Goal: Use online tool/utility: Utilize a website feature to perform a specific function

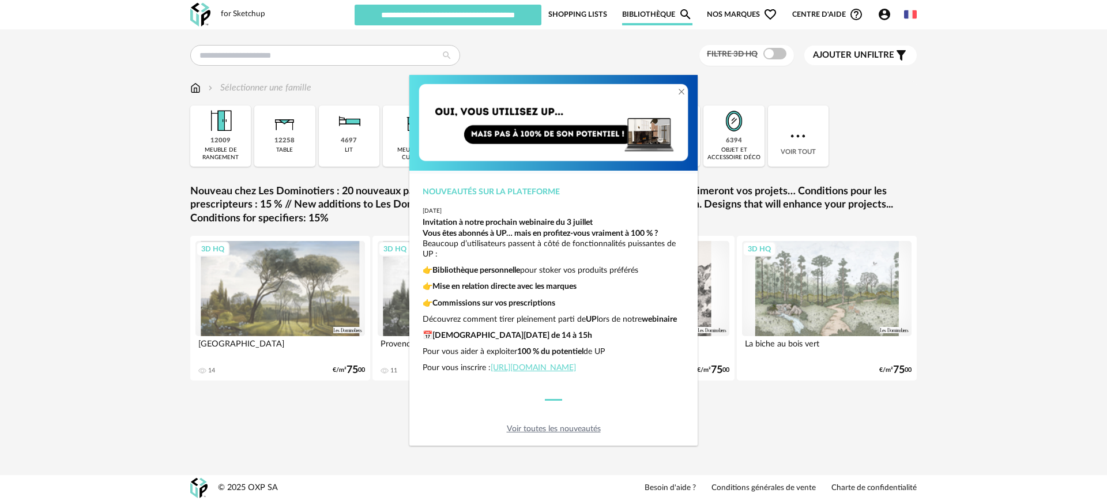
scroll to position [28, 0]
click at [731, 437] on div "Nouveautés sur la plateforme 2025-06-26 Invitation à notre prochain webinaire d…" at bounding box center [553, 250] width 1107 height 501
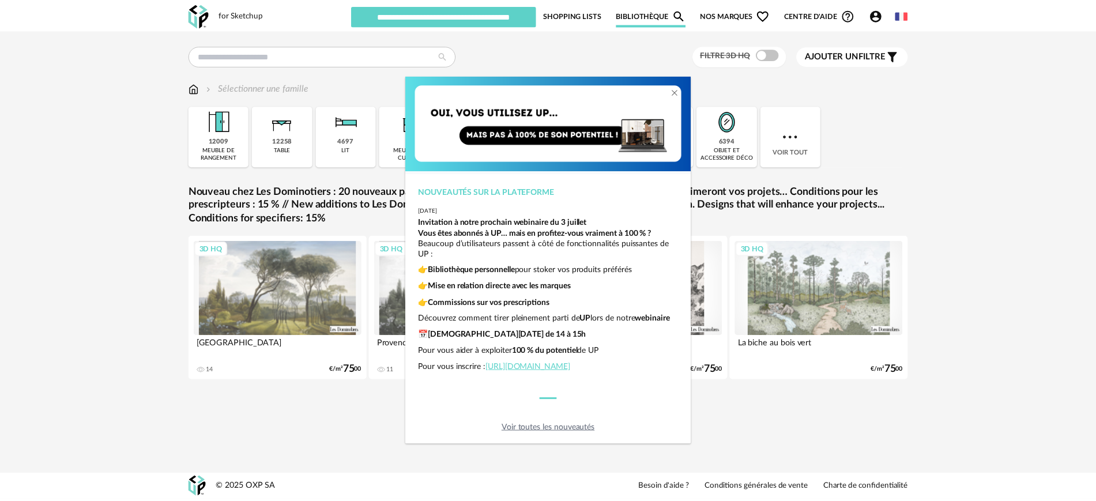
scroll to position [0, 0]
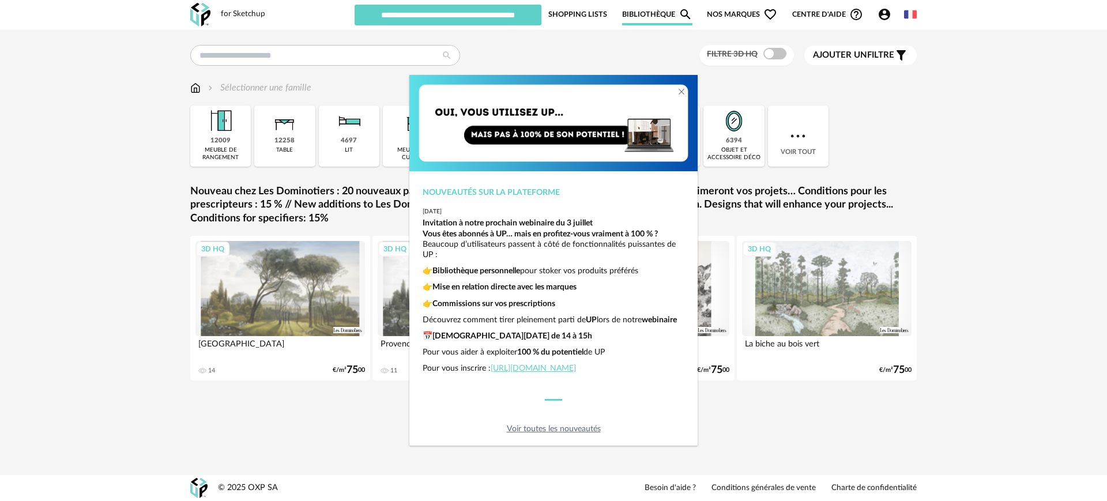
click at [506, 54] on div "Nouveautés sur la plateforme 2025-06-26 Invitation à notre prochain webinaire d…" at bounding box center [553, 250] width 1107 height 501
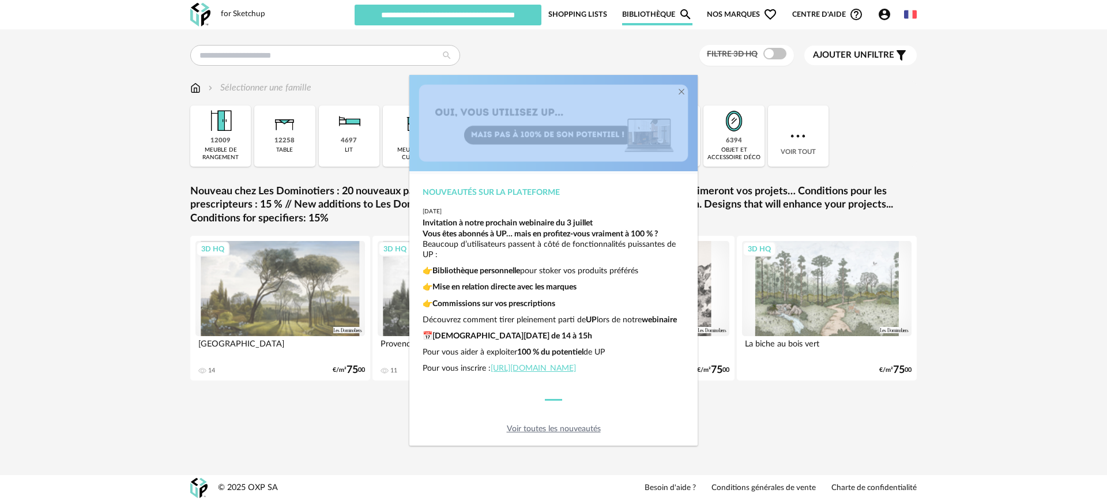
click at [506, 54] on div "Nouveautés sur la plateforme 2025-06-26 Invitation à notre prochain webinaire d…" at bounding box center [553, 250] width 1107 height 501
click at [555, 427] on link "Voir toutes les nouveautés" at bounding box center [554, 429] width 94 height 8
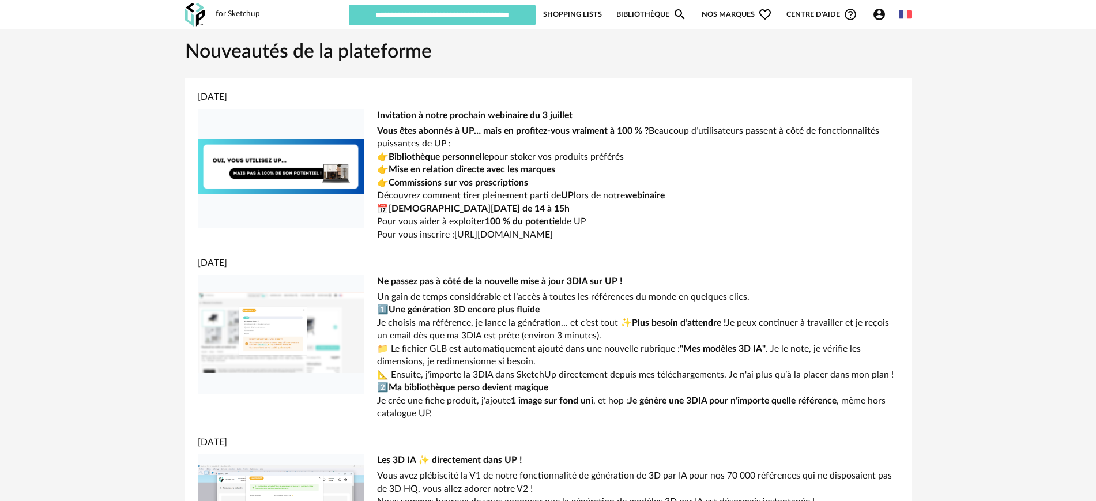
click at [190, 13] on img at bounding box center [195, 15] width 20 height 24
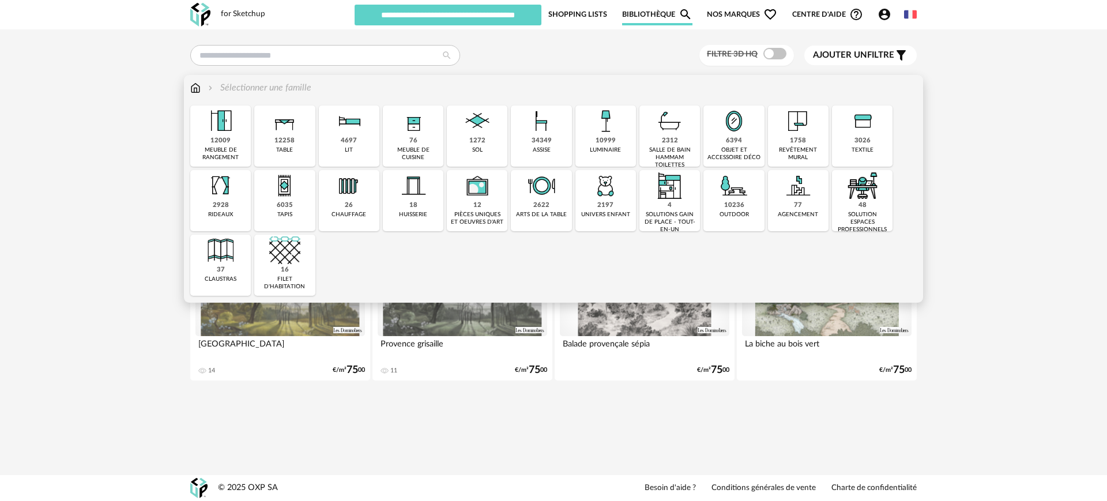
click at [547, 139] on div "34349" at bounding box center [542, 141] width 20 height 9
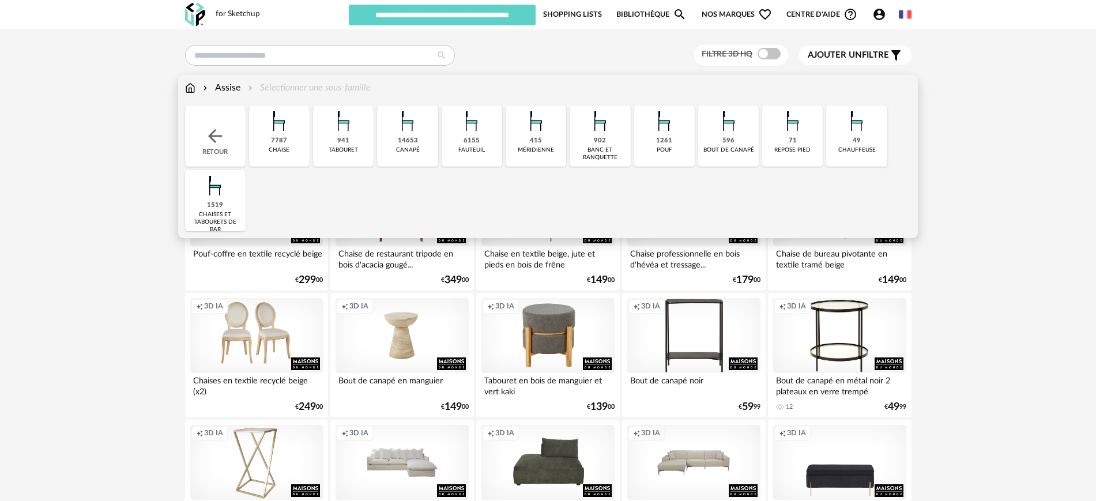
click at [279, 135] on img at bounding box center [279, 121] width 31 height 31
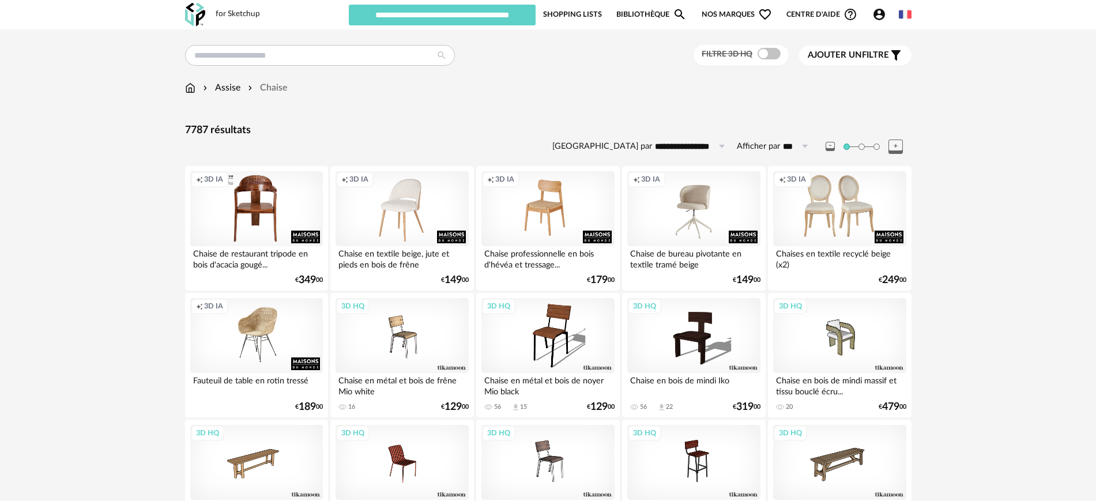
click at [733, 12] on span "Nos marques Heart Outline icon" at bounding box center [737, 14] width 70 height 22
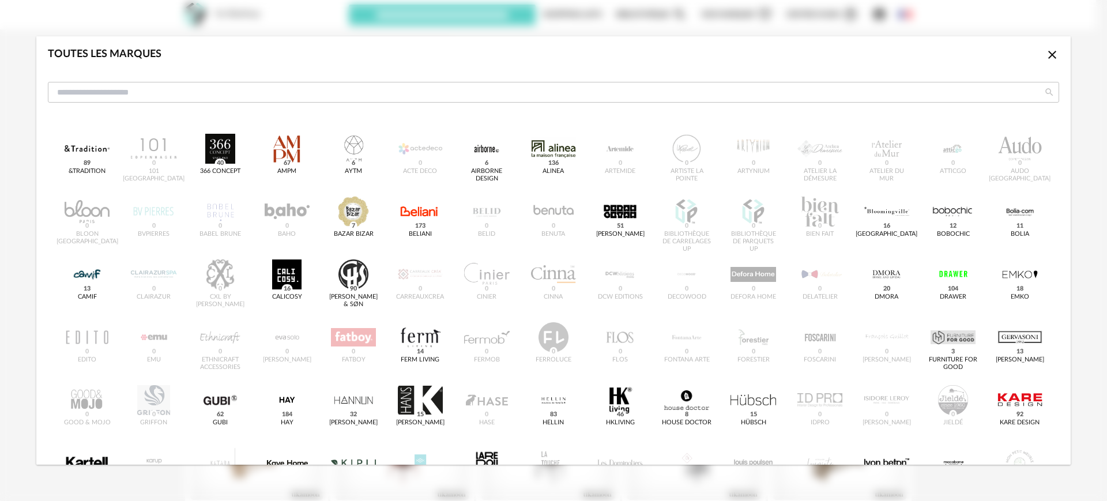
click at [1046, 55] on icon "Close icon" at bounding box center [1053, 55] width 14 height 14
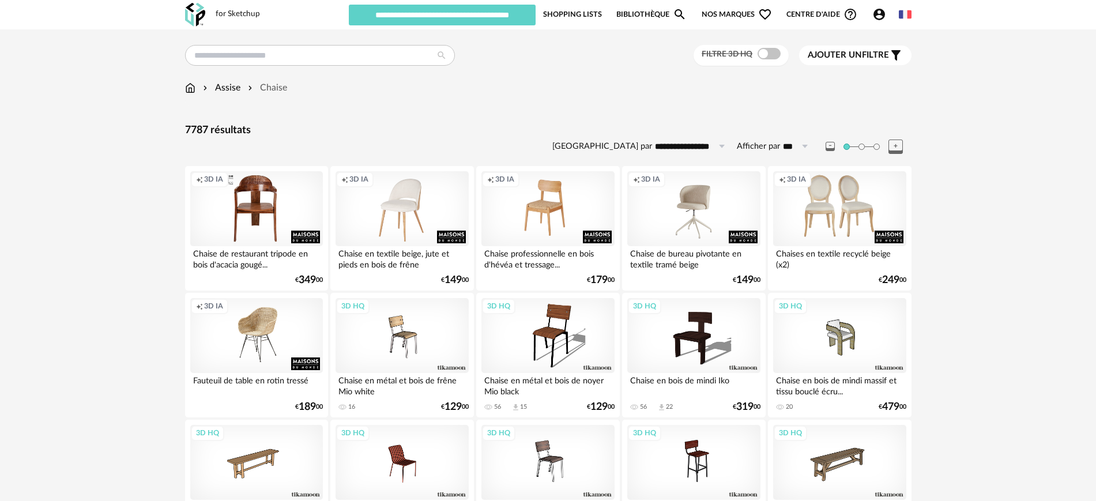
click at [724, 15] on span "Nos marques Heart Outline icon" at bounding box center [737, 14] width 70 height 22
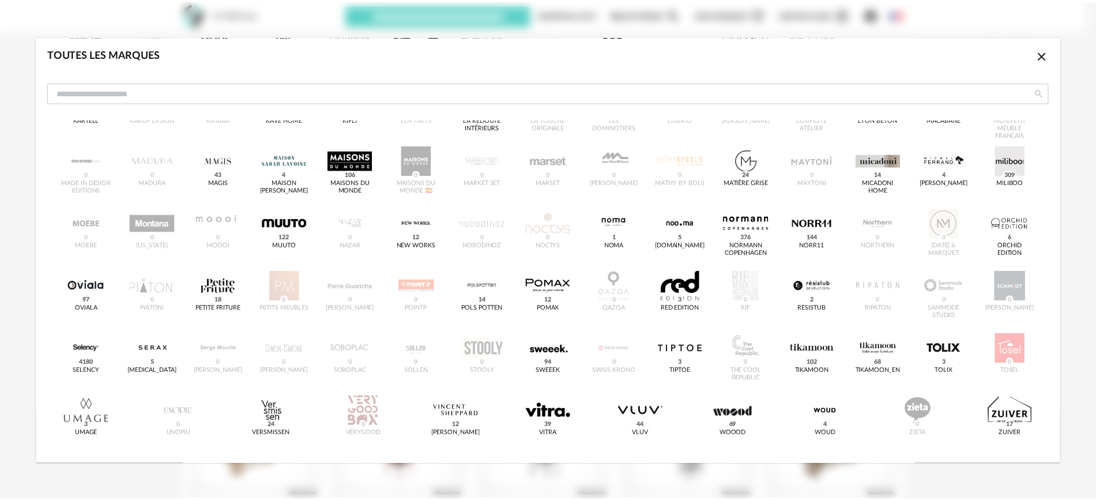
scroll to position [367, 0]
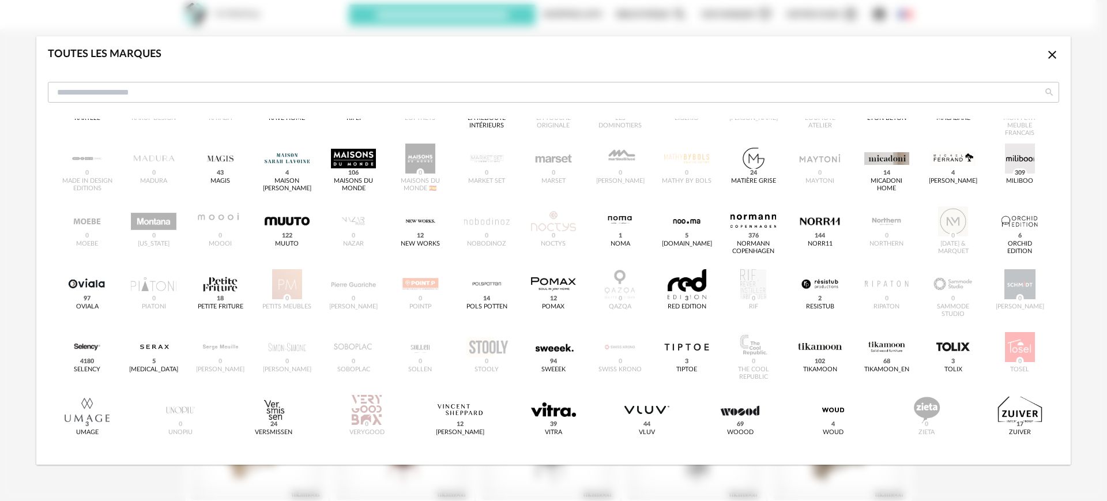
click at [1049, 53] on icon "Close icon" at bounding box center [1053, 55] width 8 height 8
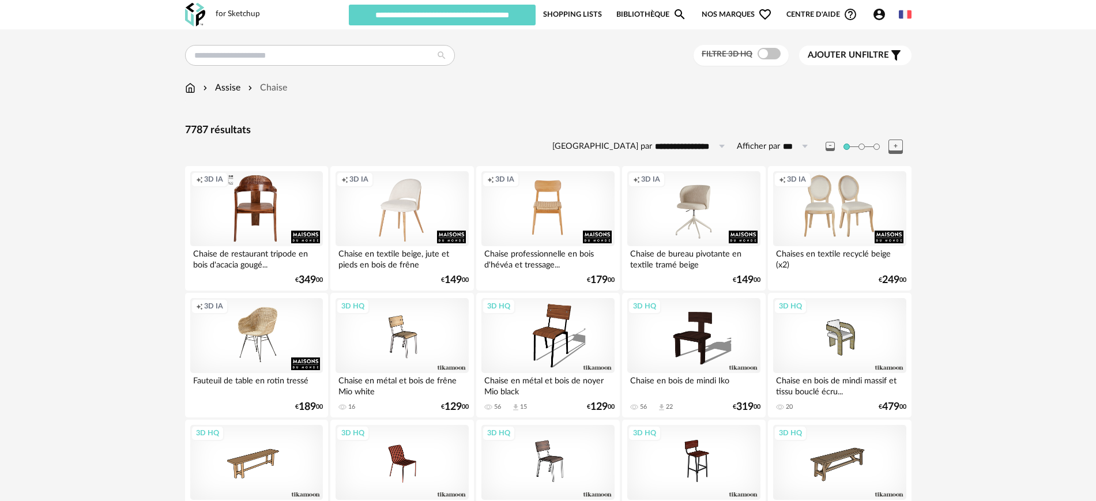
click at [547, 203] on div "Creation icon 3D IA" at bounding box center [548, 208] width 133 height 75
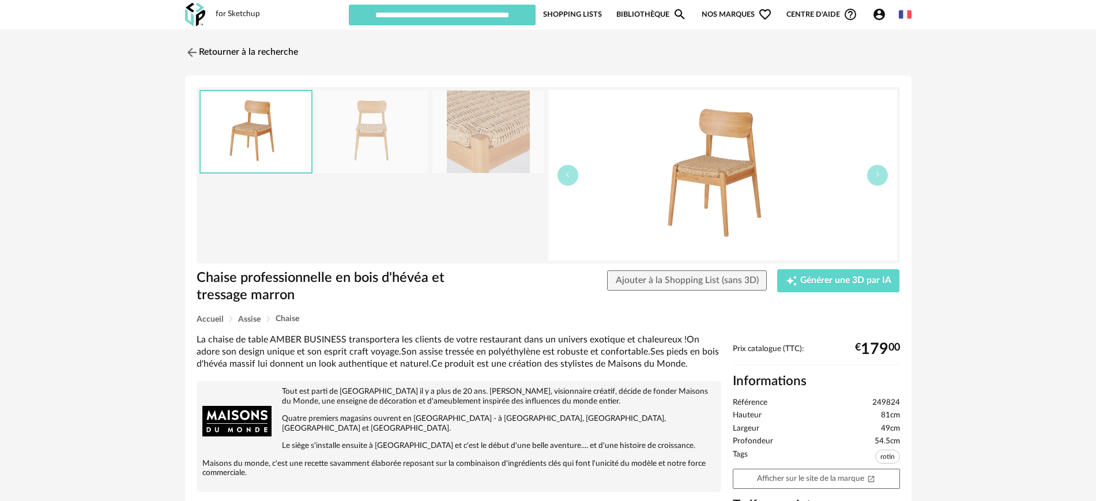
drag, startPoint x: 418, startPoint y: 331, endPoint x: 407, endPoint y: 307, distance: 25.8
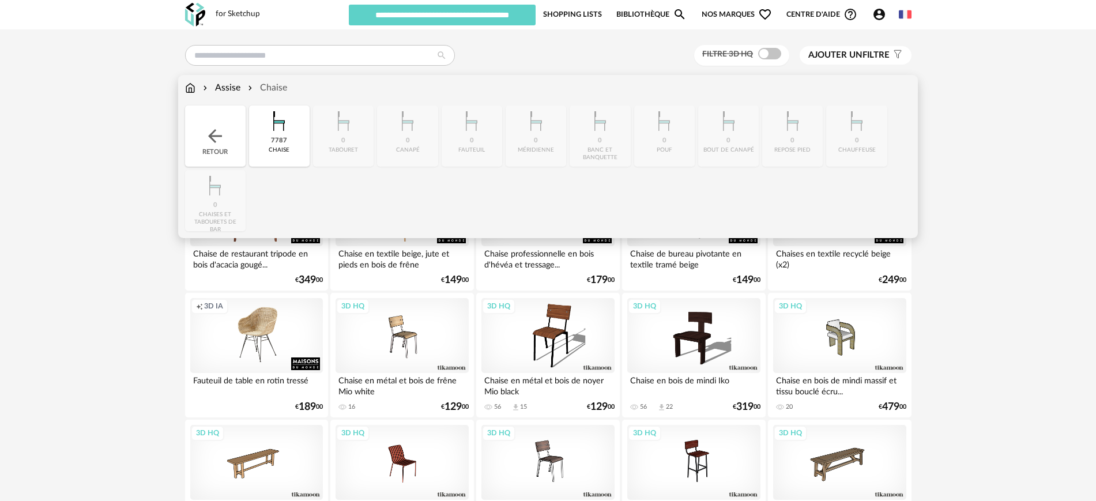
click at [191, 85] on img at bounding box center [190, 87] width 10 height 13
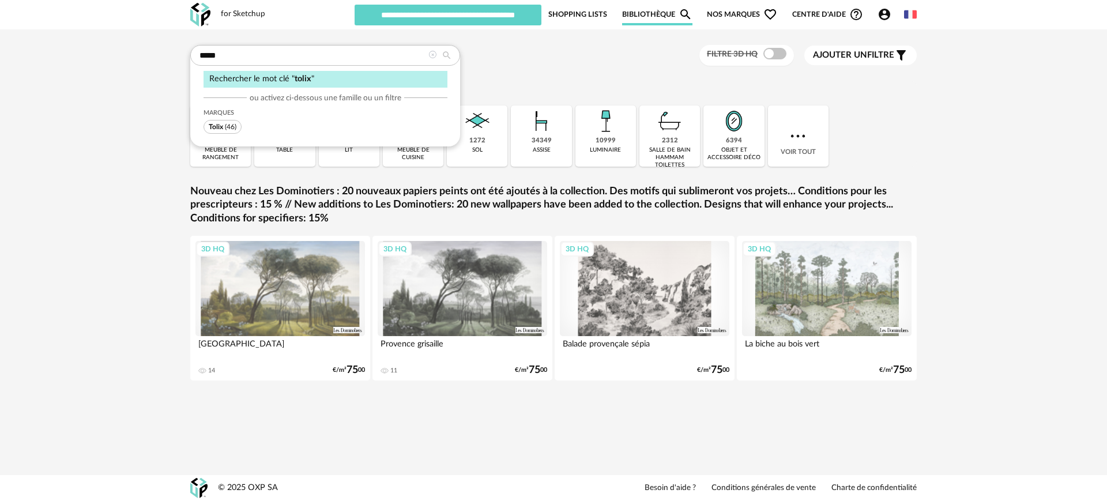
type input "*****"
click at [235, 125] on span "(46)" at bounding box center [231, 126] width 12 height 7
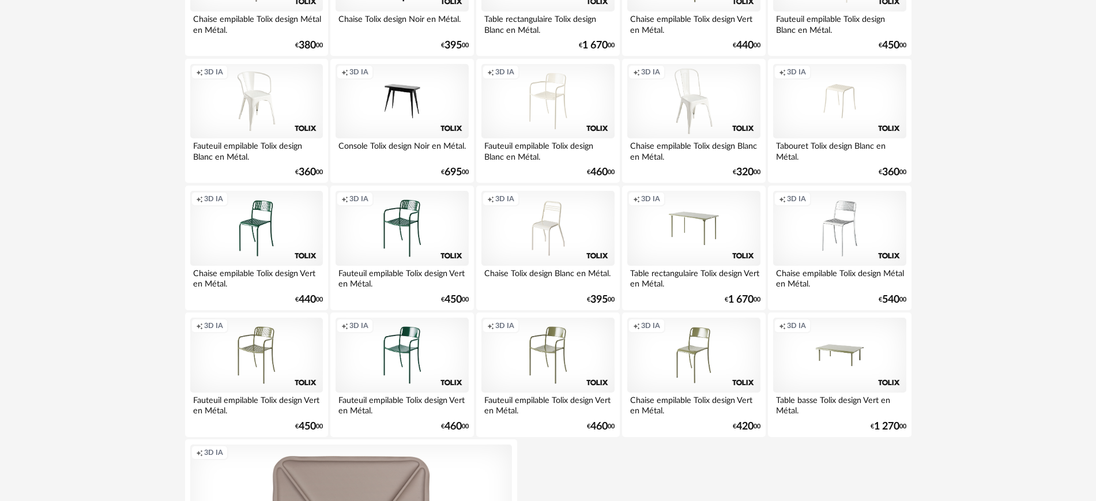
scroll to position [799, 0]
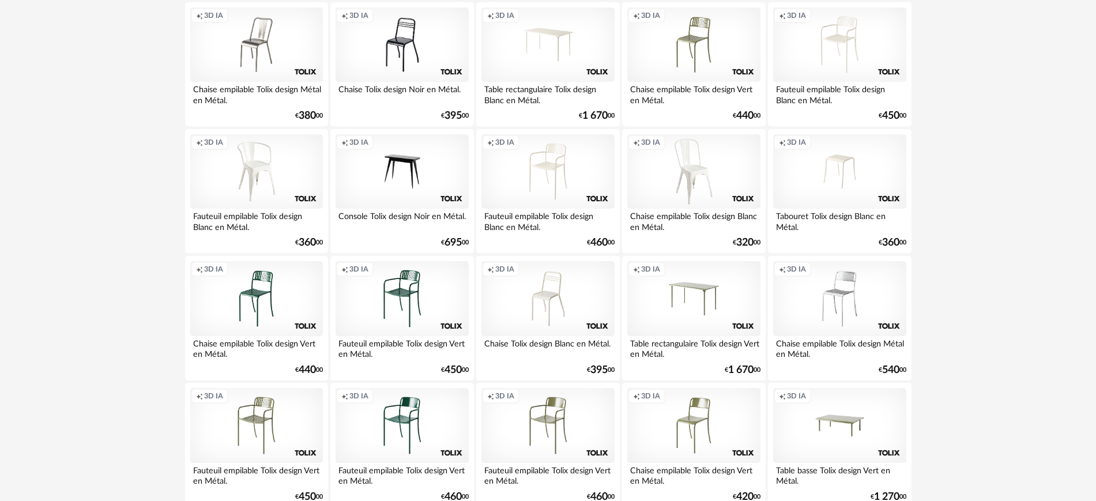
click at [401, 293] on div "Creation icon 3D IA" at bounding box center [402, 298] width 133 height 75
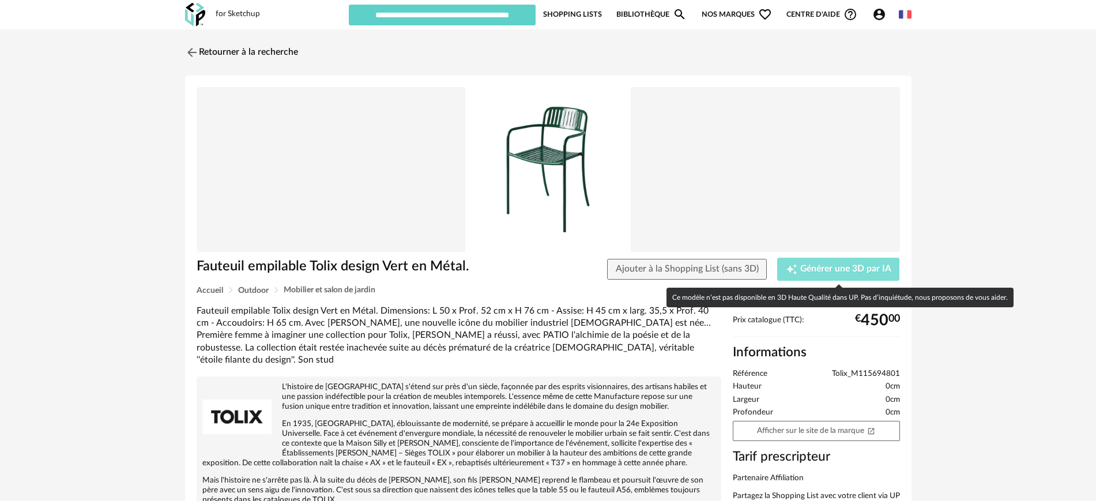
click at [838, 266] on span "Générer une 3D par IA" at bounding box center [846, 269] width 91 height 9
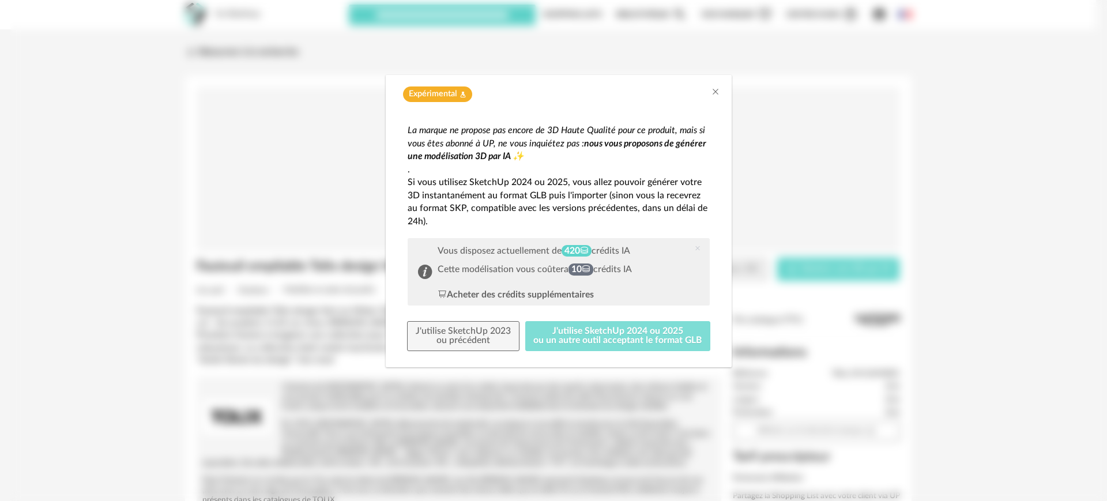
click at [605, 331] on button "J'utilise SketchUp 2024 ou 2025 ou un autre outil acceptant le format GLB" at bounding box center [618, 336] width 186 height 30
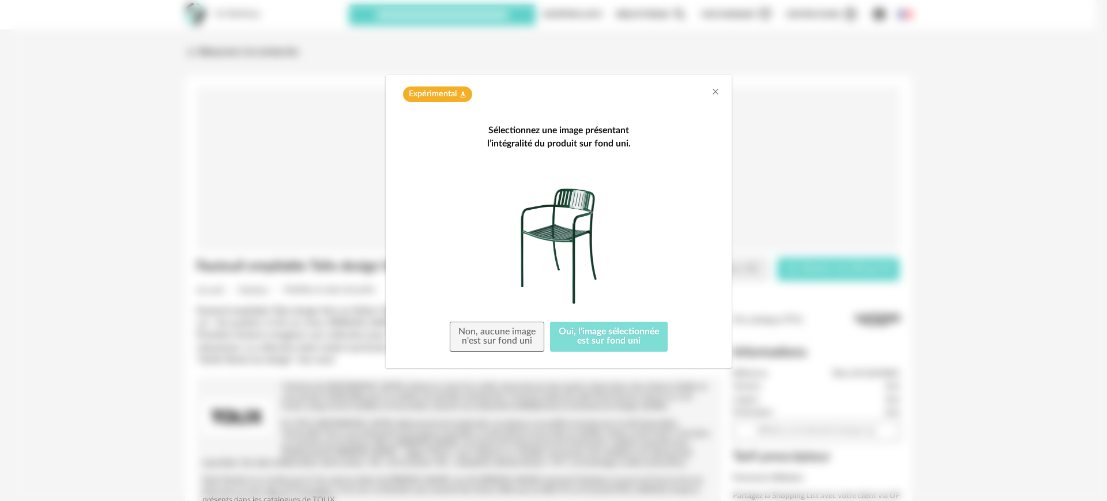
click at [622, 329] on button "Oui, l'image sélectionnée est sur fond uni" at bounding box center [609, 337] width 118 height 30
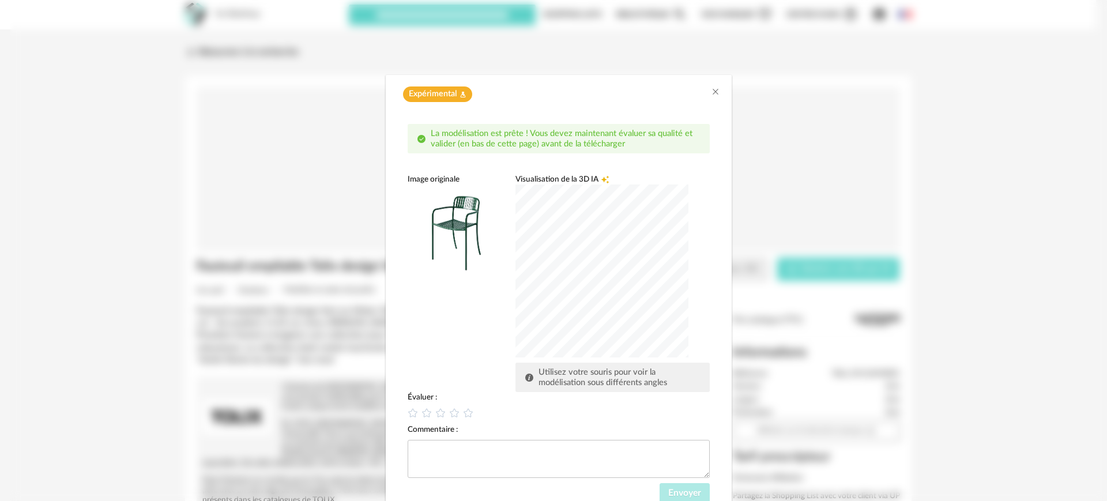
click at [597, 312] on div "dialog" at bounding box center [602, 271] width 173 height 173
click at [679, 282] on div "dialog" at bounding box center [602, 271] width 173 height 173
click at [622, 291] on div "dialog" at bounding box center [602, 271] width 173 height 173
click at [572, 265] on div "dialog" at bounding box center [602, 271] width 173 height 173
click at [599, 288] on div "dialog" at bounding box center [602, 271] width 173 height 173
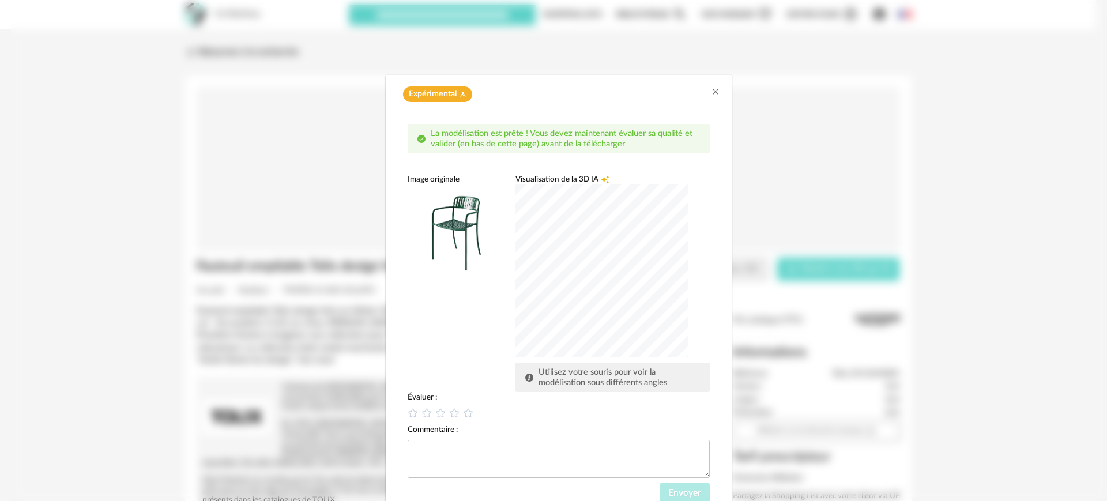
click at [558, 246] on div "dialog" at bounding box center [602, 271] width 173 height 173
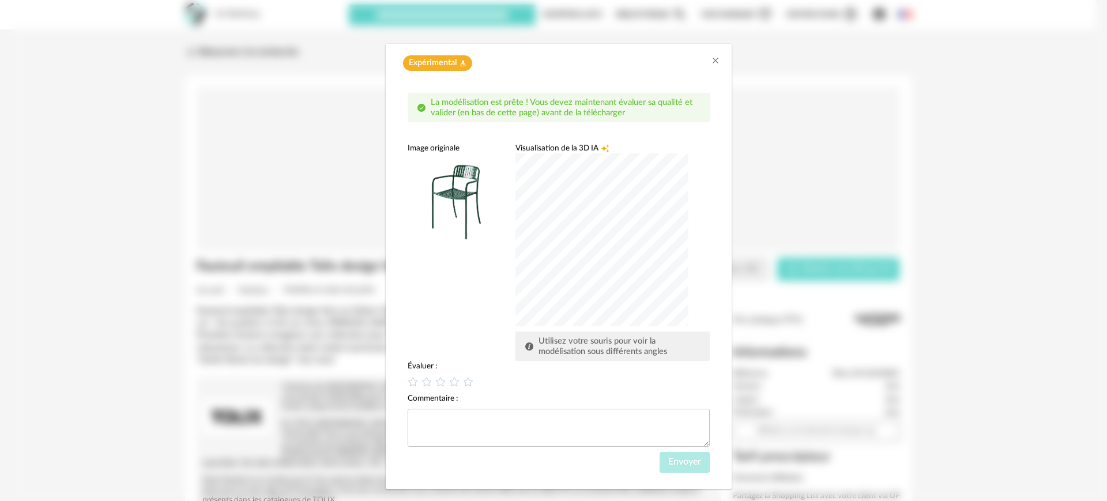
scroll to position [48, 0]
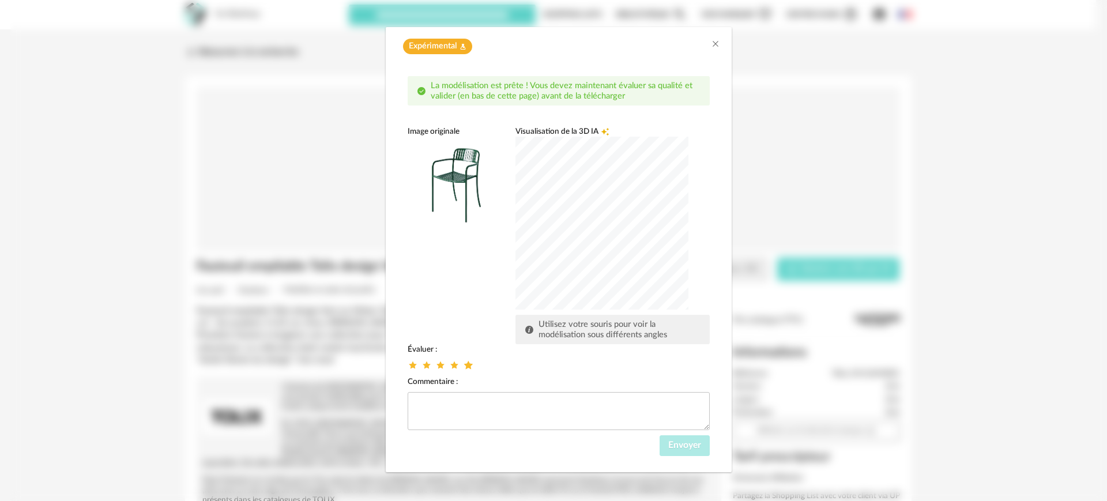
click at [463, 363] on icon "dialog" at bounding box center [469, 365] width 12 height 12
click at [669, 444] on span "Envoyer" at bounding box center [685, 445] width 33 height 9
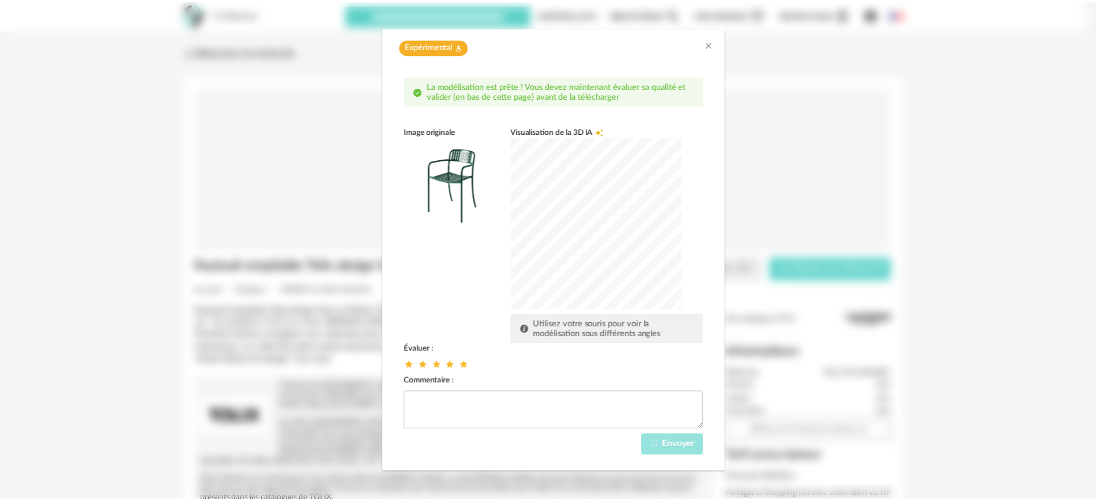
scroll to position [0, 0]
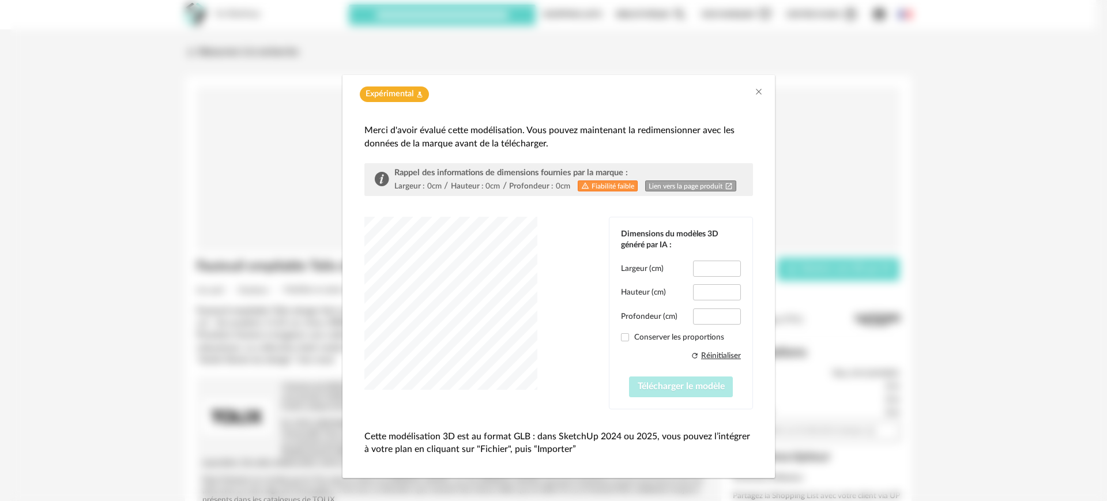
type input "*****"
click at [675, 385] on span "Télécharger le modèle" at bounding box center [681, 386] width 87 height 9
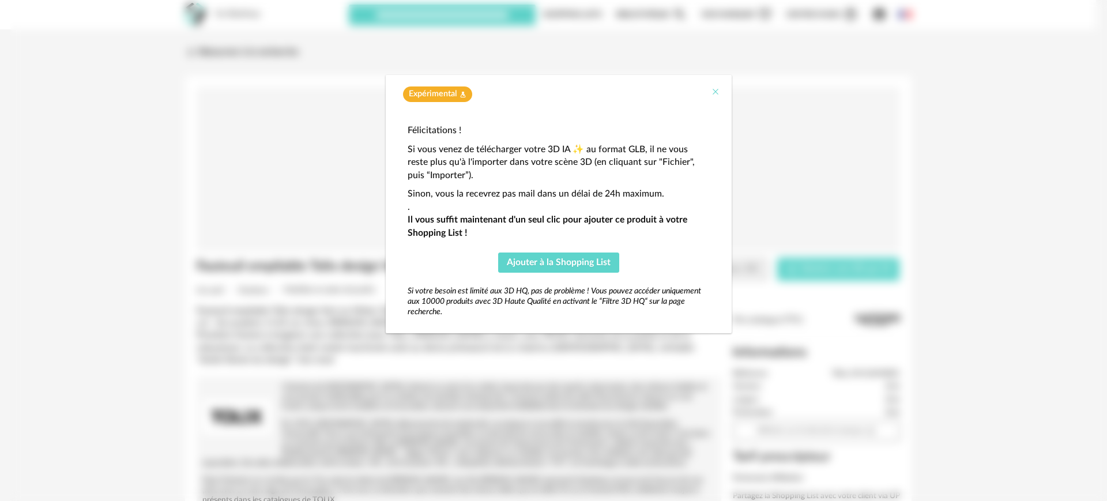
click at [717, 93] on icon "Close" at bounding box center [715, 91] width 9 height 9
